Goal: Check status: Check status

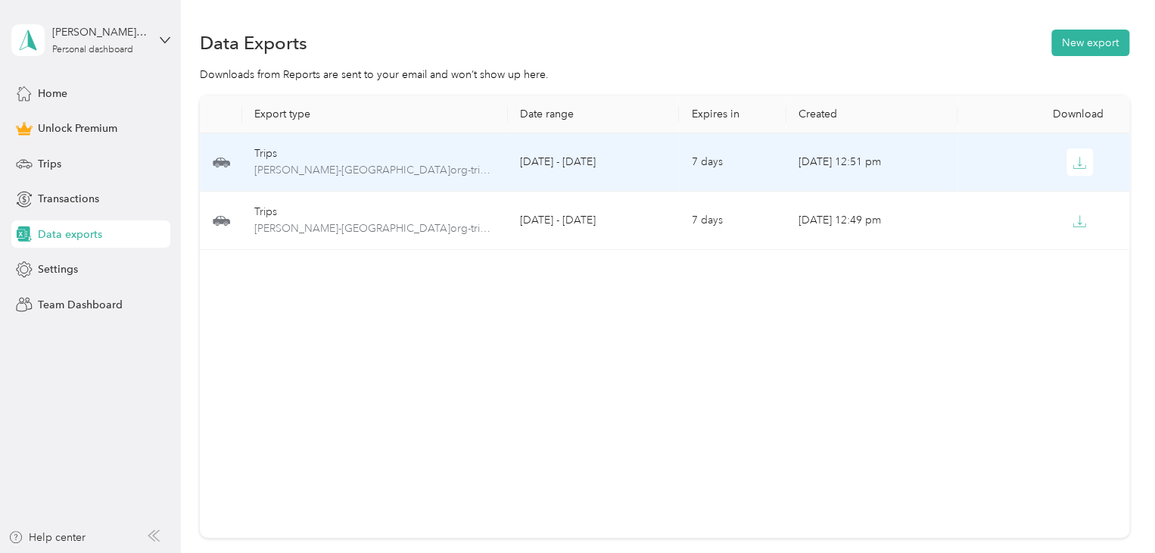
click at [872, 163] on td "[DATE] 12:51 pm" at bounding box center [872, 162] width 171 height 58
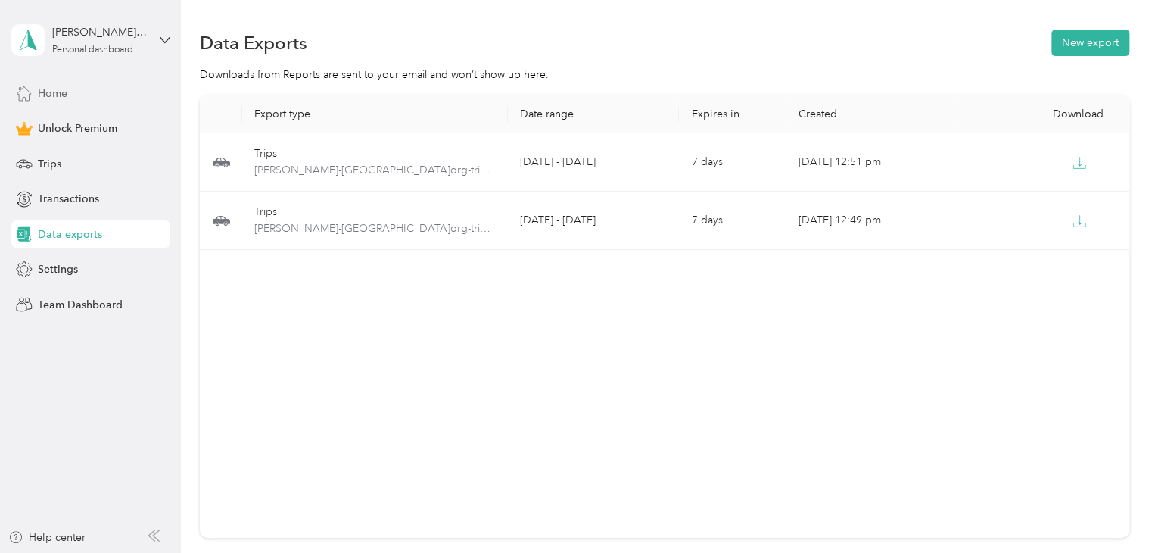
click at [63, 91] on span "Home" at bounding box center [53, 94] width 30 height 16
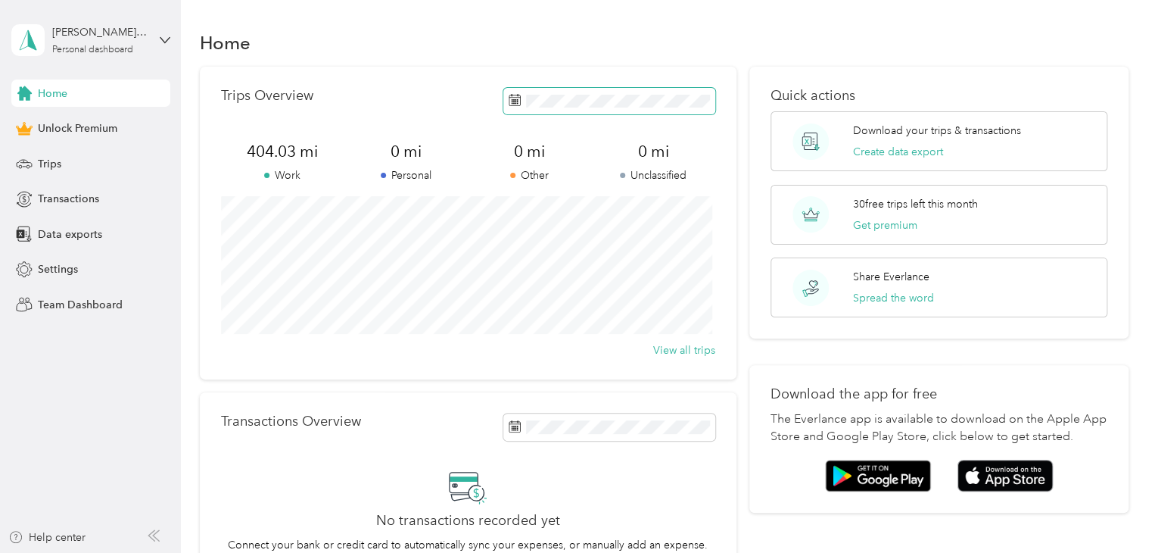
click at [625, 107] on span at bounding box center [610, 101] width 212 height 27
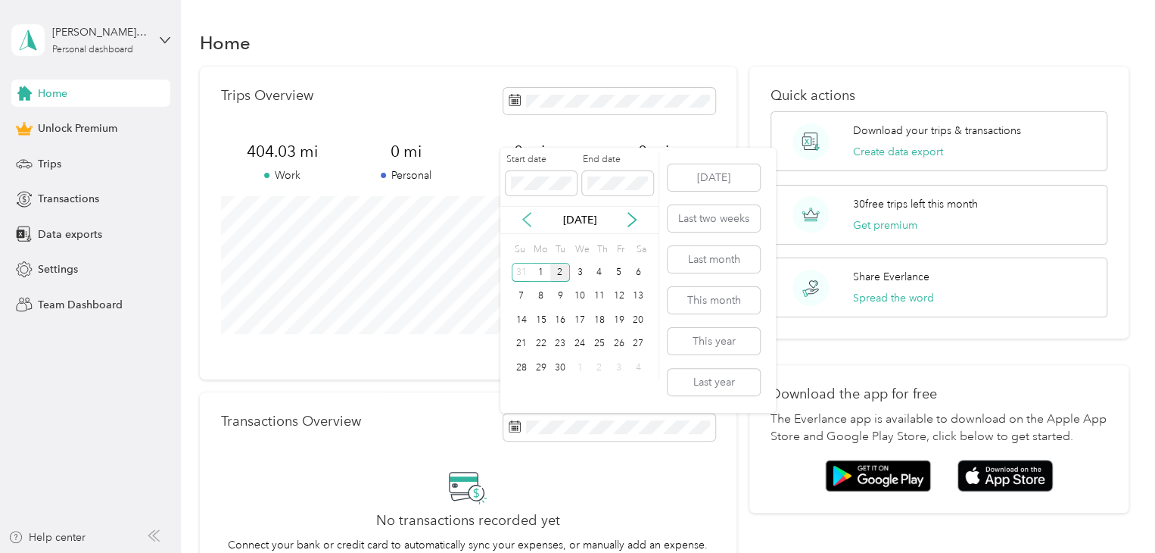
click at [530, 222] on icon at bounding box center [526, 219] width 15 height 15
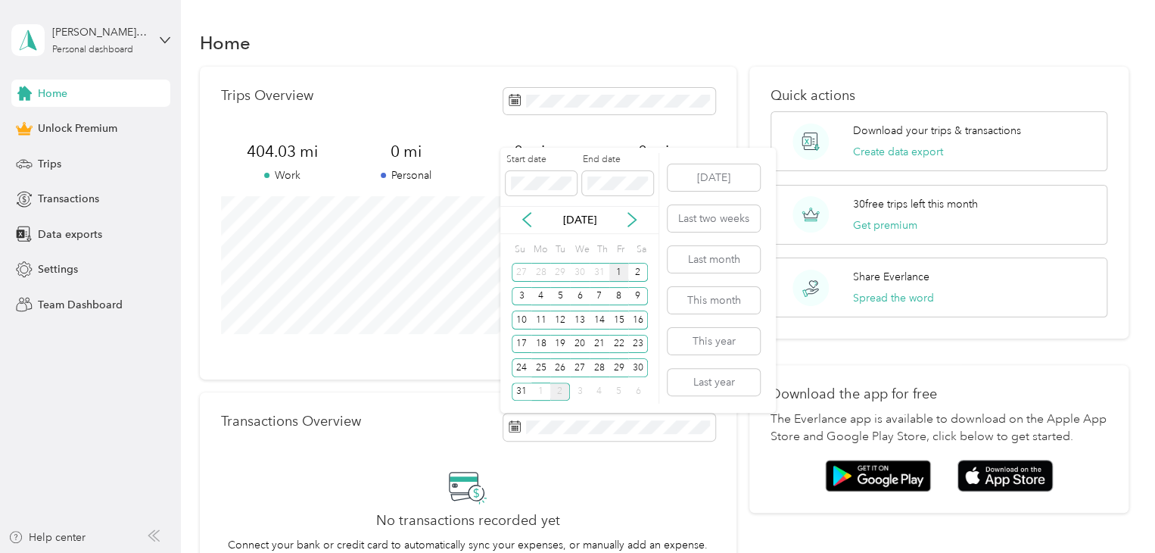
click at [617, 273] on div "1" at bounding box center [620, 272] width 20 height 19
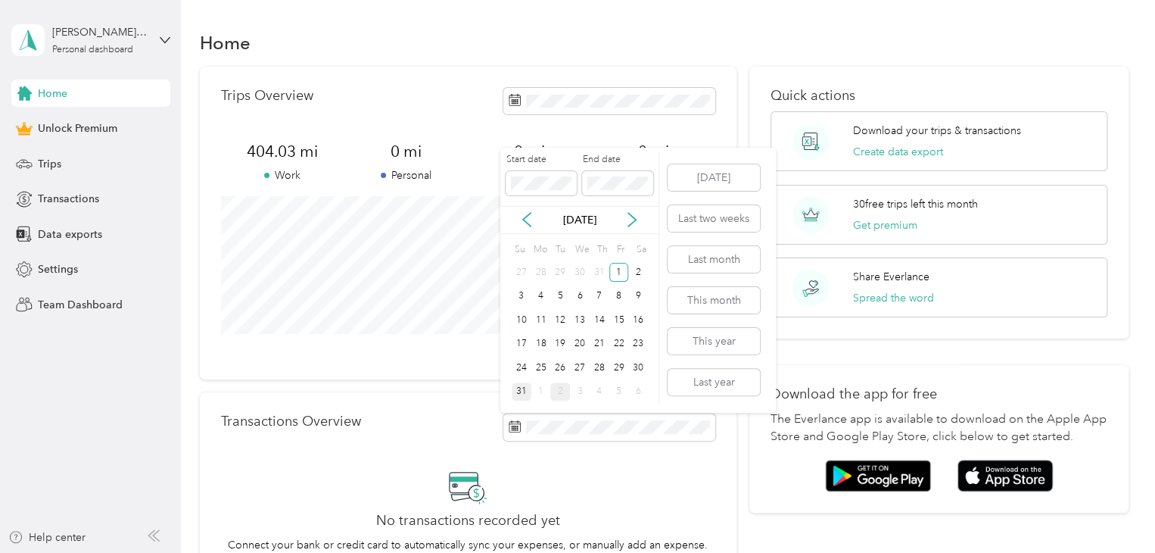
click at [527, 388] on div "31" at bounding box center [522, 391] width 20 height 19
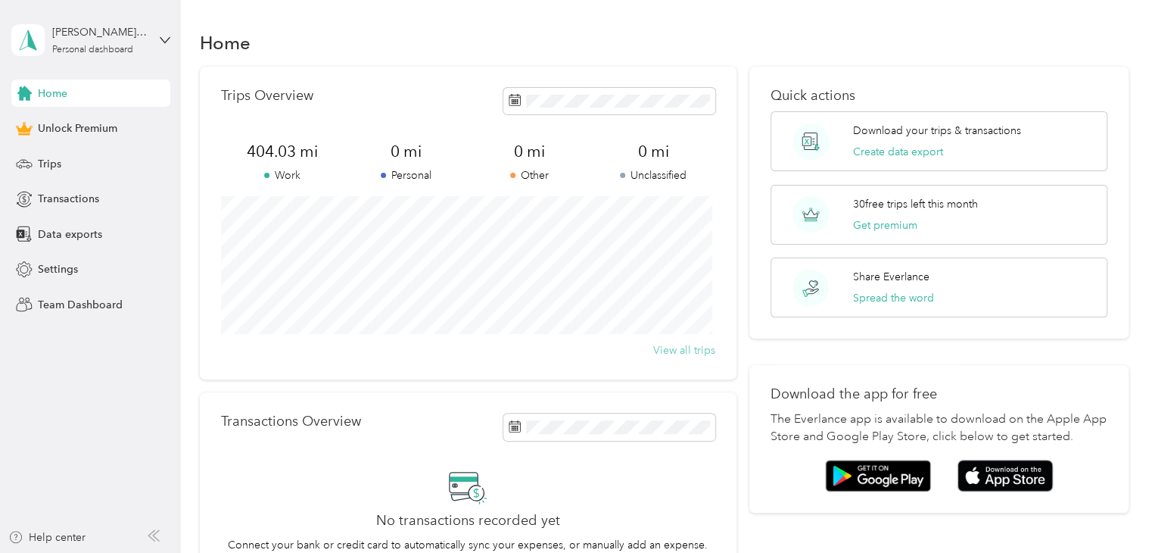
click at [665, 355] on button "View all trips" at bounding box center [684, 350] width 62 height 16
